Goal: Transaction & Acquisition: Purchase product/service

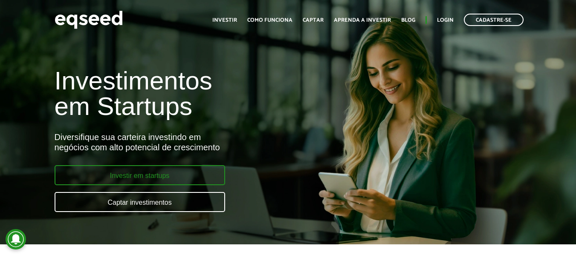
click at [179, 174] on link "Investir em startups" at bounding box center [140, 175] width 170 height 20
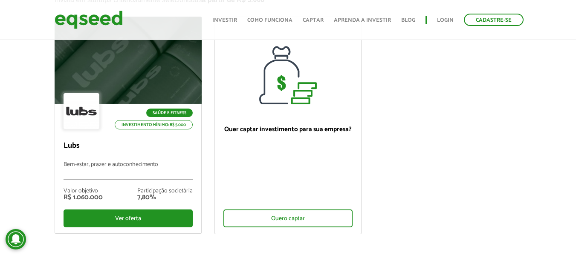
scroll to position [128, 0]
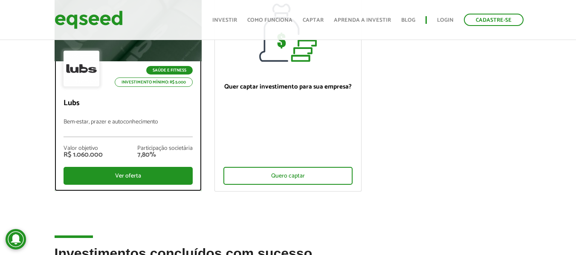
click at [189, 46] on div at bounding box center [128, 17] width 176 height 105
